Goal: Information Seeking & Learning: Learn about a topic

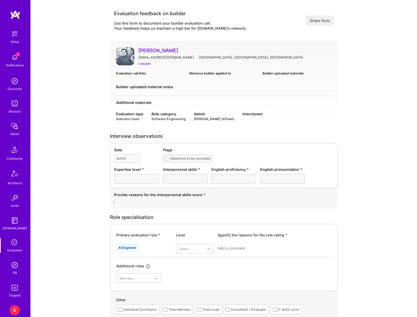
click at [14, 125] on img at bounding box center [15, 126] width 10 height 10
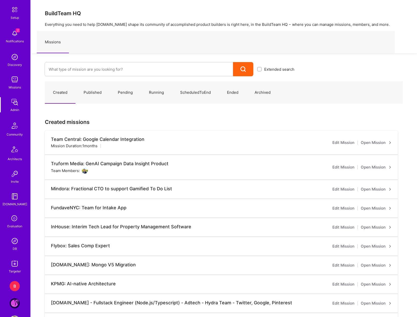
scroll to position [25, 0]
click at [14, 240] on img at bounding box center [15, 239] width 10 height 10
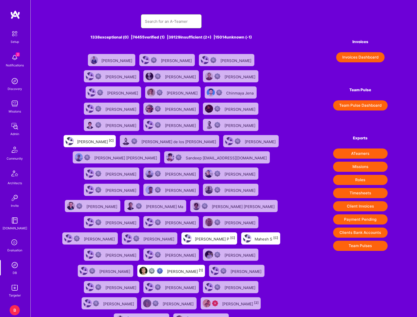
click at [181, 23] on input "text" at bounding box center [171, 21] width 53 height 13
type input "[PERSON_NAME]"
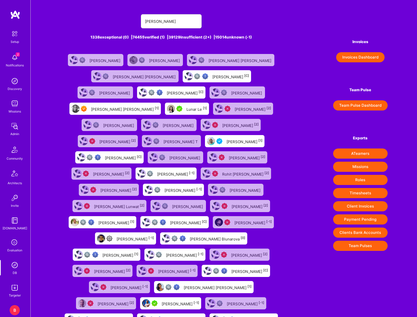
click at [149, 105] on div "[PERSON_NAME] [PERSON_NAME] [1]" at bounding box center [125, 108] width 68 height 7
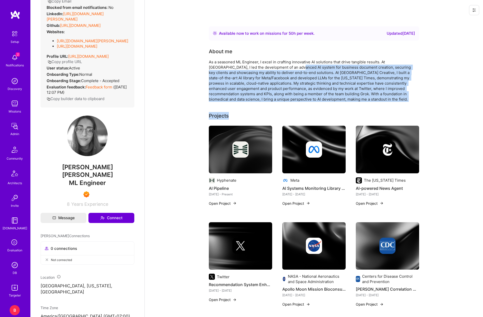
drag, startPoint x: 278, startPoint y: 67, endPoint x: 289, endPoint y: 102, distance: 36.4
drag, startPoint x: 288, startPoint y: 104, endPoint x: 257, endPoint y: 97, distance: 31.5
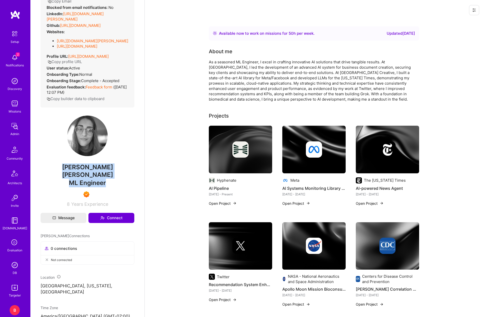
drag, startPoint x: 109, startPoint y: 187, endPoint x: 94, endPoint y: 172, distance: 22.0
click at [68, 180] on div "Admin data Details User ID: 6747a2bec800230012ac1705 Admin: No User type Regula…" at bounding box center [88, 82] width 94 height 247
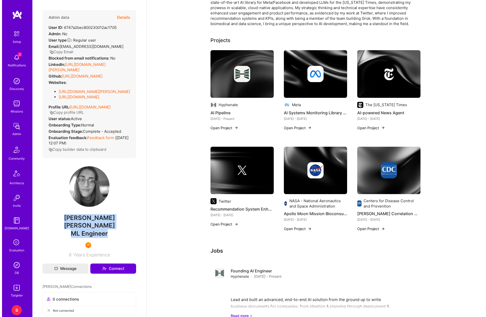
scroll to position [76, 0]
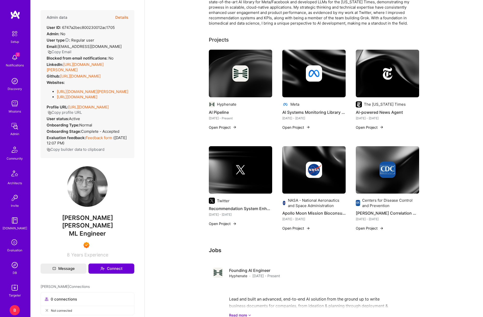
click at [250, 207] on h4 "Recommendation System Enhancement" at bounding box center [240, 208] width 63 height 7
click at [220, 227] on div "Twitter Recommendation System Enhancement [DATE] - [DATE] Open Project" at bounding box center [240, 189] width 63 height 86
click at [222, 224] on button "Open Project" at bounding box center [223, 223] width 28 height 5
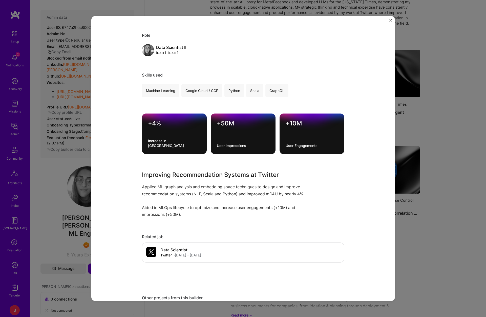
scroll to position [76, 0]
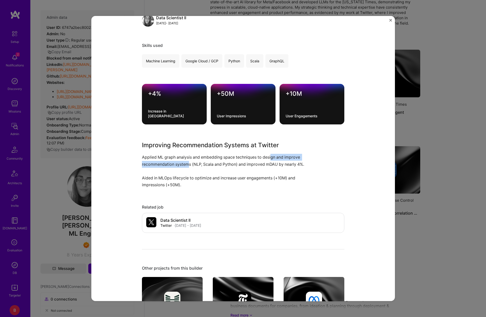
drag, startPoint x: 271, startPoint y: 157, endPoint x: 187, endPoint y: 165, distance: 83.6
click at [187, 165] on p "Applied ML graph analysis and embedding space techniques to design and improve …" at bounding box center [224, 171] width 165 height 34
drag, startPoint x: 253, startPoint y: 164, endPoint x: 264, endPoint y: 165, distance: 11.2
click at [264, 165] on p "Applied ML graph analysis and embedding space techniques to design and improve …" at bounding box center [224, 171] width 165 height 34
drag, startPoint x: 270, startPoint y: 165, endPoint x: 275, endPoint y: 164, distance: 5.1
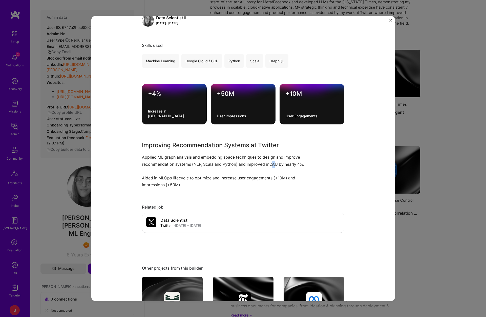
click at [275, 164] on p "Applied ML graph analysis and embedding space techniques to design and improve …" at bounding box center [224, 171] width 165 height 34
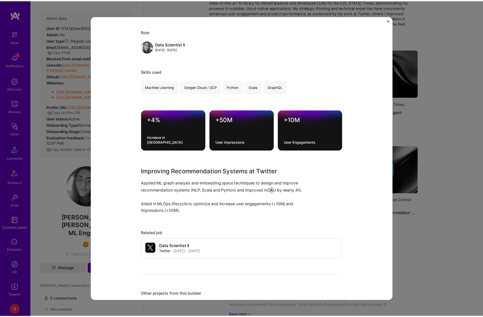
scroll to position [51, 0]
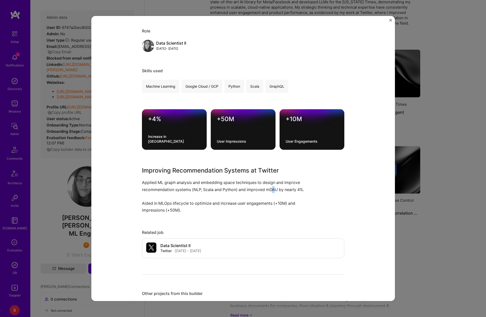
click at [391, 20] on img "Close" at bounding box center [391, 20] width 3 height 3
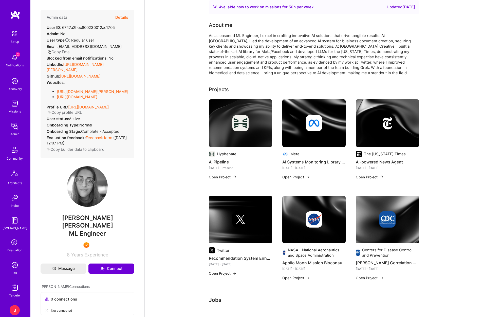
scroll to position [25, 0]
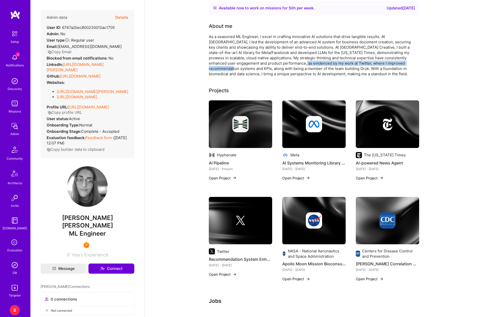
drag, startPoint x: 311, startPoint y: 66, endPoint x: 235, endPoint y: 69, distance: 75.8
click at [235, 69] on div "As a seasoned ML Engineer, I excel in crafting innovative AI solutions that dri…" at bounding box center [310, 55] width 203 height 43
drag, startPoint x: 258, startPoint y: 68, endPoint x: 335, endPoint y: 68, distance: 77.2
click at [335, 68] on div "As a seasoned ML Engineer, I excel in crafting innovative AI solutions that dri…" at bounding box center [310, 55] width 203 height 43
click at [250, 61] on div "As a seasoned ML Engineer, I excel in crafting innovative AI solutions that dri…" at bounding box center [310, 55] width 203 height 43
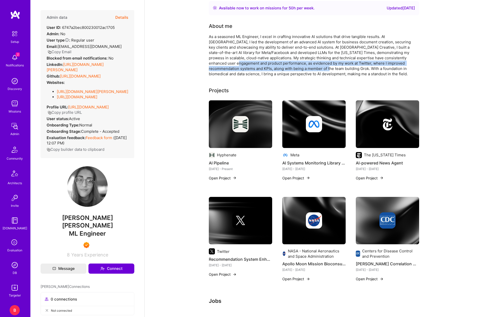
drag, startPoint x: 247, startPoint y: 62, endPoint x: 329, endPoint y: 67, distance: 82.7
click at [329, 67] on div "As a seasoned ML Engineer, I excel in crafting innovative AI solutions that dri…" at bounding box center [310, 55] width 203 height 43
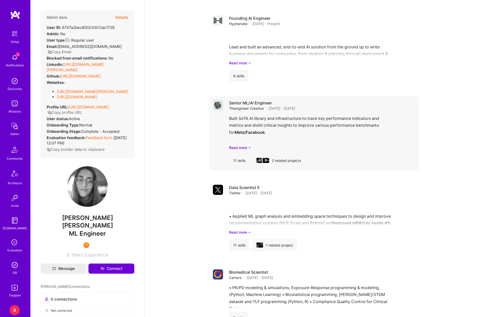
scroll to position [329, 0]
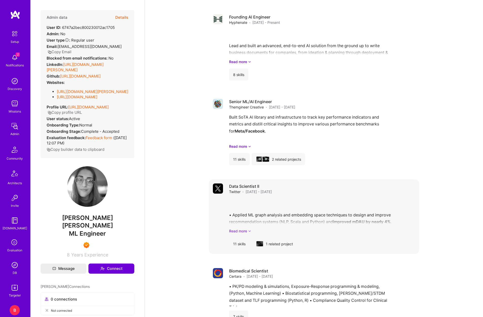
click at [247, 230] on link "Read more" at bounding box center [322, 230] width 186 height 5
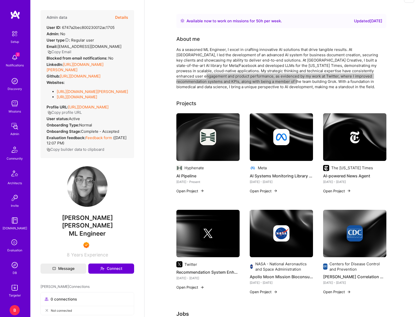
scroll to position [0, 0]
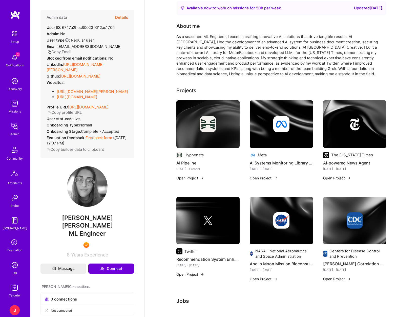
click at [276, 48] on div "As a seasoned ML Engineer, I excel in crafting innovative AI solutions that dri…" at bounding box center [277, 55] width 203 height 43
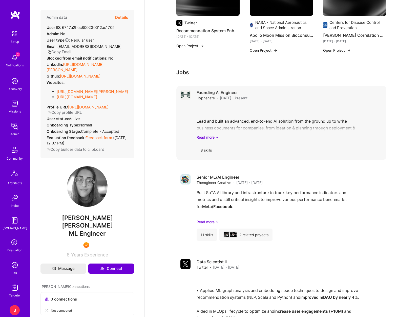
scroll to position [253, 0]
click at [213, 136] on link "Read more" at bounding box center [290, 137] width 186 height 5
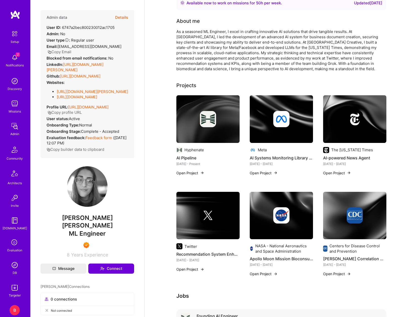
scroll to position [0, 0]
